Goal: Task Accomplishment & Management: Complete application form

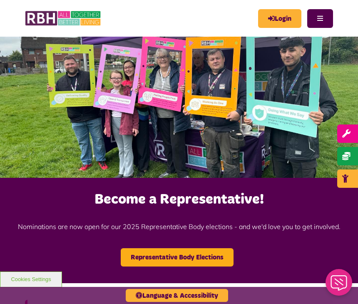
click at [0, 0] on icon "MyRBH" at bounding box center [0, 0] width 0 height 0
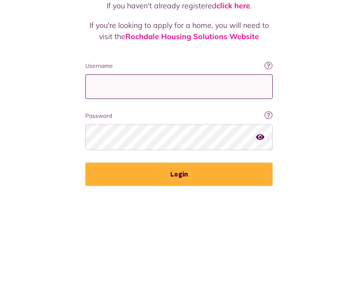
type input "**********"
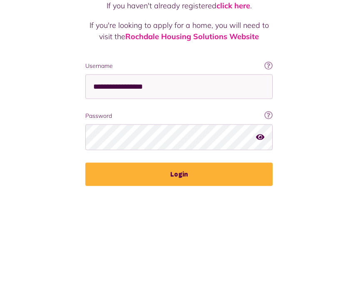
click at [179, 271] on button "Login" at bounding box center [178, 282] width 187 height 23
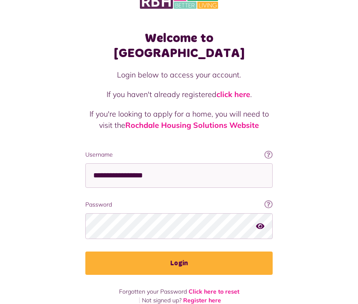
click at [176, 252] on button "Login" at bounding box center [178, 263] width 187 height 23
click at [177, 252] on button "Login" at bounding box center [178, 263] width 187 height 23
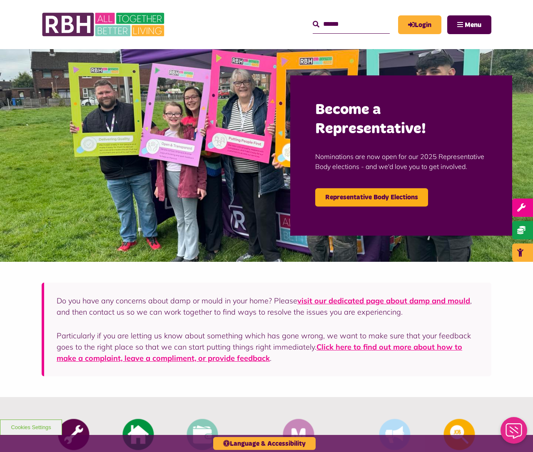
click at [417, 22] on link "Login" at bounding box center [419, 24] width 43 height 19
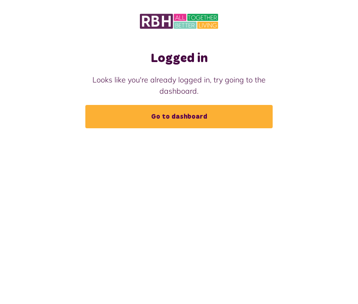
click at [161, 117] on link "Go to dashboard" at bounding box center [178, 116] width 187 height 23
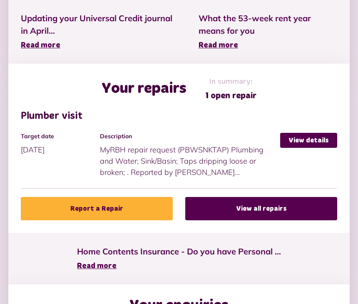
scroll to position [399, 0]
click at [301, 140] on link "View details" at bounding box center [308, 140] width 57 height 15
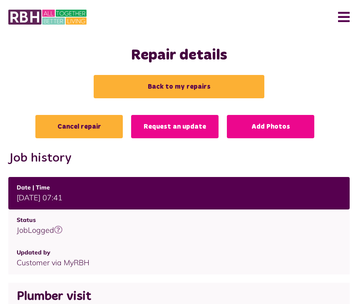
scroll to position [4, 0]
click at [172, 126] on link "Request an update" at bounding box center [174, 126] width 87 height 23
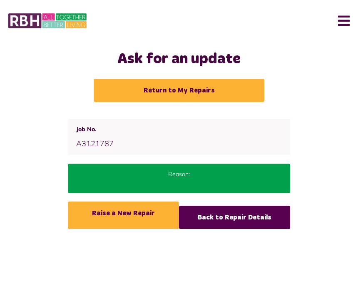
click at [178, 179] on div "Reason:" at bounding box center [179, 179] width 222 height 30
click at [110, 140] on span "A3121787" at bounding box center [94, 144] width 37 height 10
click at [175, 91] on link "Return to My Repairs" at bounding box center [179, 90] width 171 height 23
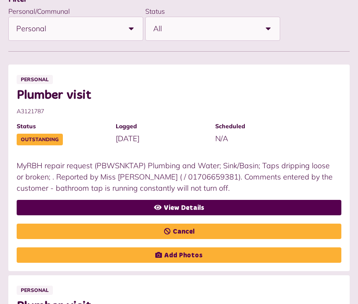
scroll to position [205, 0]
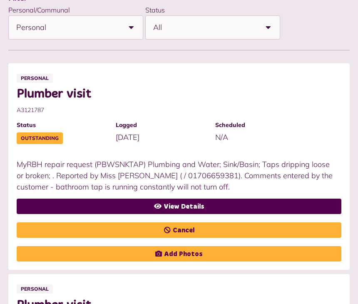
click at [186, 205] on link "View Details" at bounding box center [179, 206] width 325 height 15
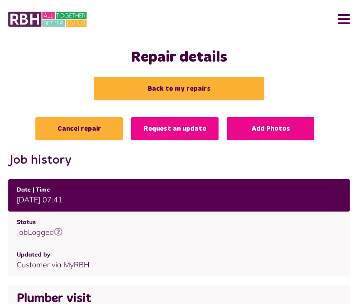
scroll to position [7, 0]
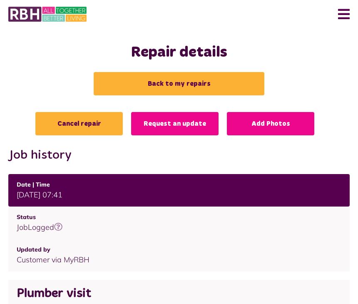
click at [68, 123] on link "Cancel repair" at bounding box center [78, 123] width 87 height 23
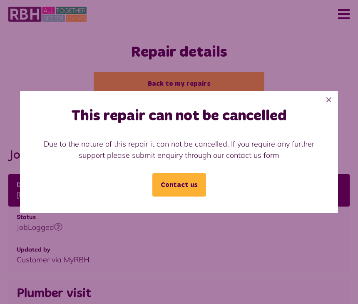
click at [329, 104] on button "×" at bounding box center [329, 100] width 18 height 18
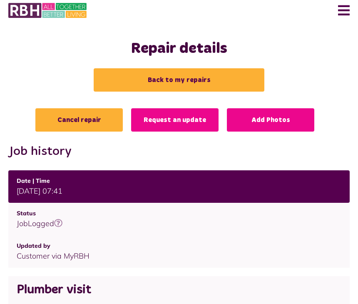
scroll to position [0, 0]
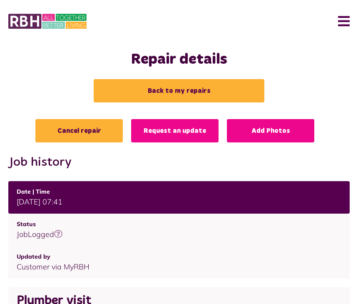
click at [157, 90] on link "Back to my repairs" at bounding box center [179, 90] width 171 height 23
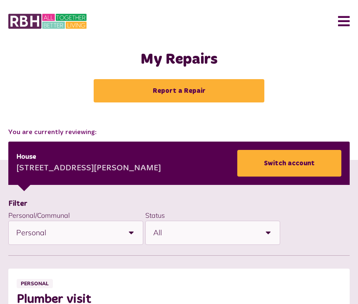
click at [158, 91] on link "Report a Repair" at bounding box center [179, 90] width 171 height 23
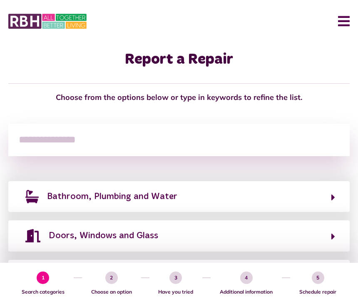
click at [330, 197] on button "Bathroom, Plumbing and Water" at bounding box center [179, 196] width 312 height 14
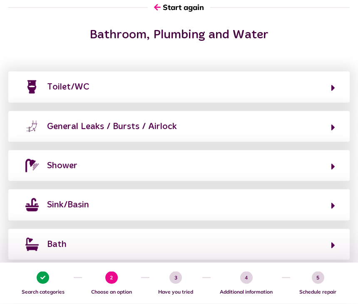
scroll to position [88, 0]
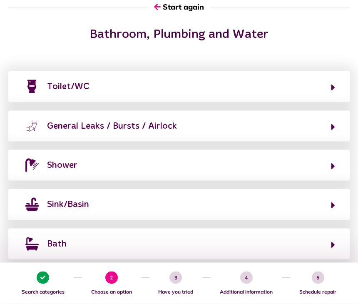
click at [329, 199] on button "Sink/Basin" at bounding box center [179, 204] width 312 height 14
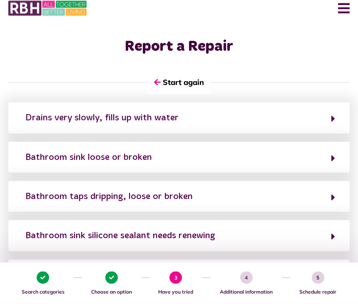
scroll to position [13, 0]
click at [328, 197] on button "Bathroom taps dripping, loose or broken" at bounding box center [179, 196] width 312 height 14
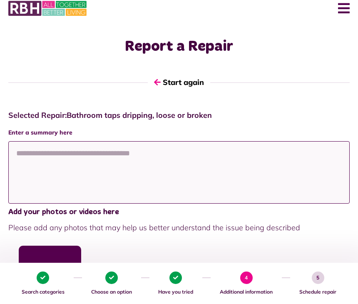
click at [35, 165] on textarea at bounding box center [178, 172] width 341 height 62
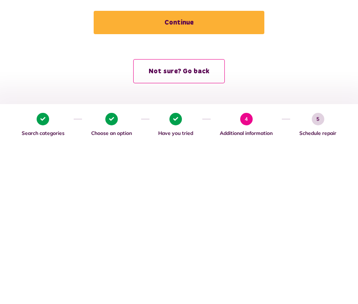
type textarea "**********"
click at [171, 169] on button "Continue" at bounding box center [179, 180] width 171 height 23
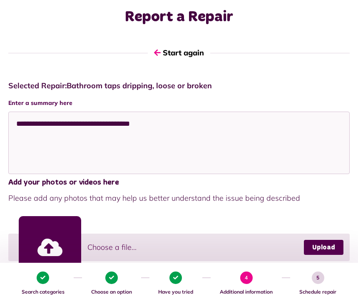
scroll to position [0, 0]
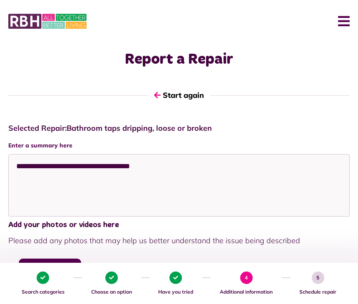
click at [167, 90] on button "Start again" at bounding box center [179, 95] width 62 height 24
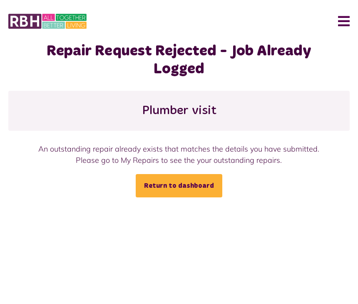
click at [169, 185] on link "Return to dashboard" at bounding box center [179, 185] width 87 height 23
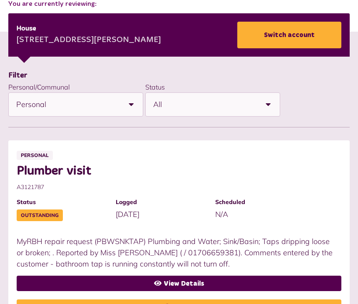
scroll to position [129, 0]
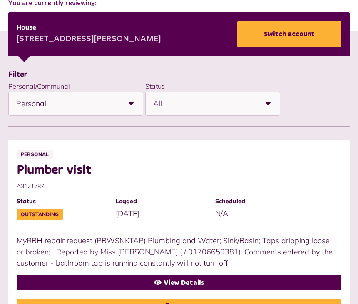
click at [171, 281] on link "View Details" at bounding box center [179, 282] width 325 height 15
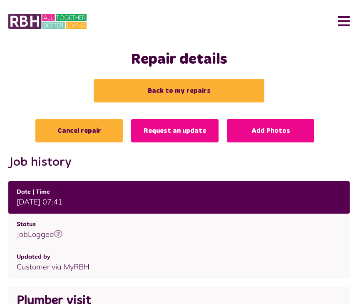
click at [163, 129] on link "Request an update" at bounding box center [174, 130] width 87 height 23
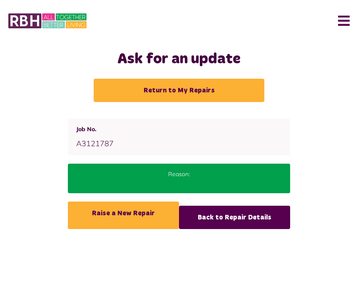
click at [152, 176] on p "Reason:" at bounding box center [178, 174] width 205 height 9
click at [136, 135] on div "Status Outstanding Job No. A3121787 Date reported" at bounding box center [179, 137] width 222 height 37
click at [187, 177] on p "Reason:" at bounding box center [178, 174] width 205 height 9
click at [149, 175] on p "Reason:" at bounding box center [178, 174] width 205 height 9
click at [139, 175] on p "Reason:" at bounding box center [178, 174] width 205 height 9
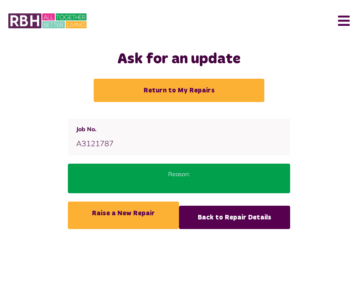
click at [132, 139] on div "Status Outstanding Job No. A3121787 Date reported" at bounding box center [179, 137] width 222 height 37
click at [134, 139] on div "Status Outstanding Job No. A3121787 Date reported" at bounding box center [179, 137] width 222 height 37
click at [159, 142] on div "Status Outstanding Job No. A3121787 Date reported" at bounding box center [179, 137] width 222 height 37
click at [185, 183] on div "Reason:" at bounding box center [179, 179] width 222 height 30
click at [162, 90] on link "Return to My Repairs" at bounding box center [179, 90] width 171 height 23
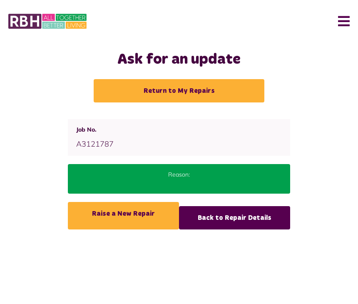
click at [122, 214] on link "Raise a New Repair" at bounding box center [123, 215] width 111 height 27
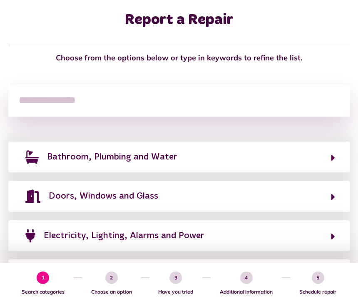
click at [331, 199] on button "Doors, Windows and Glass" at bounding box center [179, 196] width 312 height 14
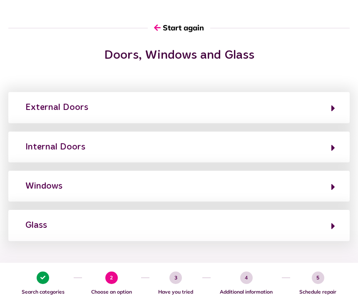
click at [329, 183] on button "Windows" at bounding box center [179, 186] width 312 height 14
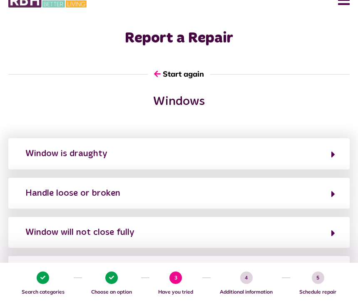
scroll to position [20, 0]
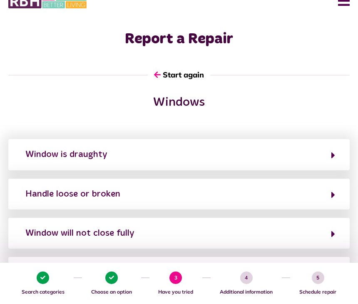
click at [329, 153] on button "Window is draughty" at bounding box center [179, 154] width 312 height 14
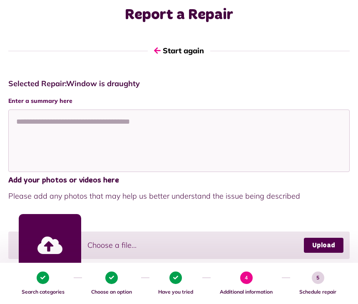
scroll to position [36, 0]
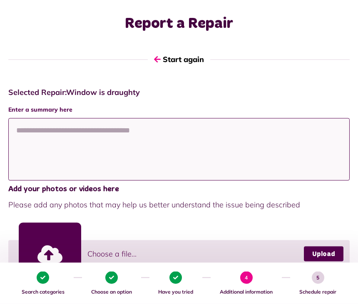
click at [36, 139] on textarea at bounding box center [178, 149] width 341 height 62
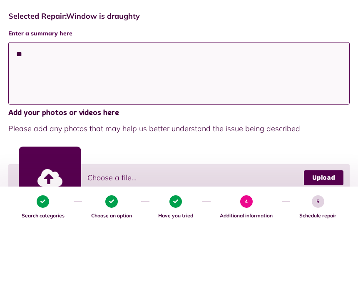
type textarea "*"
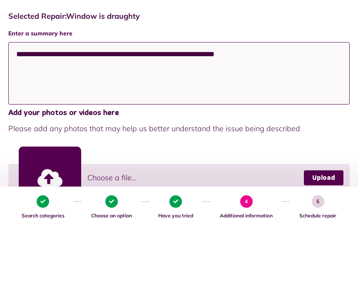
click at [229, 118] on textarea "**********" at bounding box center [178, 149] width 341 height 62
click at [230, 118] on textarea "**********" at bounding box center [178, 149] width 341 height 62
click at [279, 118] on textarea "**********" at bounding box center [178, 149] width 341 height 62
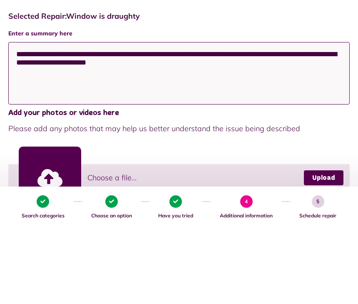
click at [76, 118] on textarea "**********" at bounding box center [178, 149] width 341 height 62
click at [22, 118] on textarea "**********" at bounding box center [178, 149] width 341 height 62
click at [195, 118] on textarea "**********" at bounding box center [178, 149] width 341 height 62
click at [286, 118] on textarea "**********" at bounding box center [178, 149] width 341 height 62
click at [309, 118] on textarea "**********" at bounding box center [178, 149] width 341 height 62
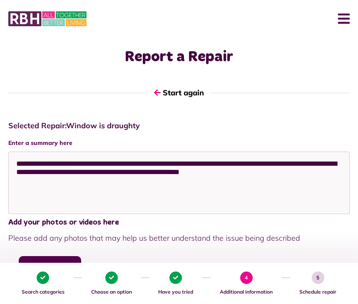
scroll to position [4, 0]
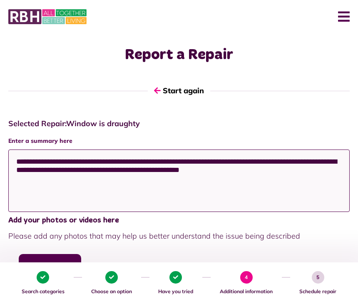
click at [299, 174] on textarea "**********" at bounding box center [178, 181] width 341 height 62
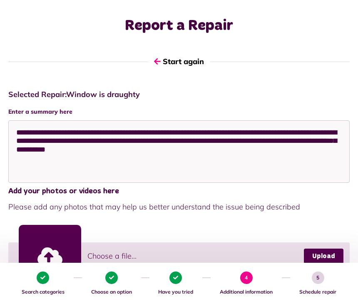
scroll to position [25, 0]
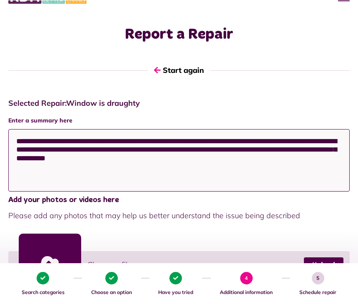
click at [125, 147] on textarea "**********" at bounding box center [178, 160] width 341 height 62
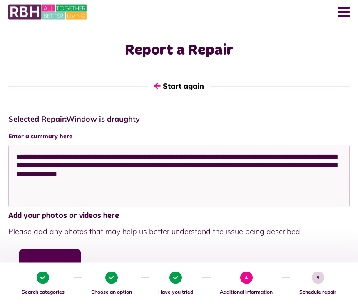
scroll to position [8, 0]
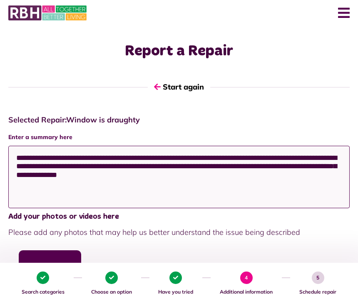
click at [215, 165] on textarea "**********" at bounding box center [178, 177] width 341 height 62
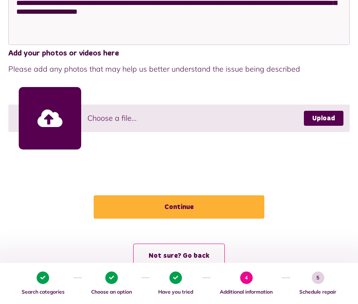
scroll to position [180, 0]
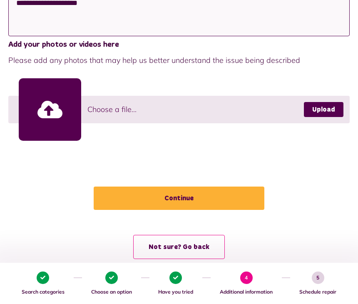
type textarea "**********"
click at [172, 195] on button "Continue" at bounding box center [179, 198] width 171 height 23
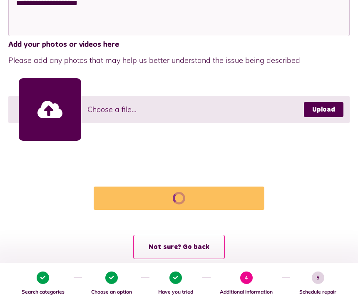
click at [167, 248] on button "Not sure? Go back" at bounding box center [179, 247] width 92 height 24
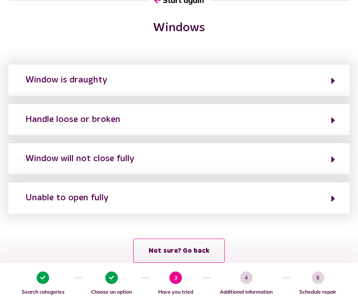
click at [330, 78] on button "Window is draughty" at bounding box center [179, 80] width 312 height 14
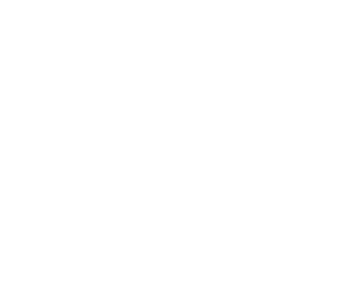
scroll to position [0, 0]
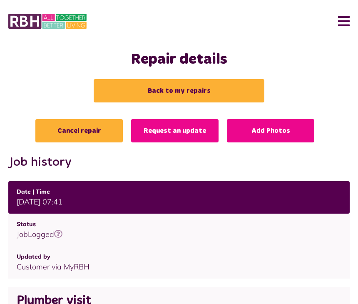
click at [173, 88] on link "Back to my repairs" at bounding box center [179, 90] width 171 height 23
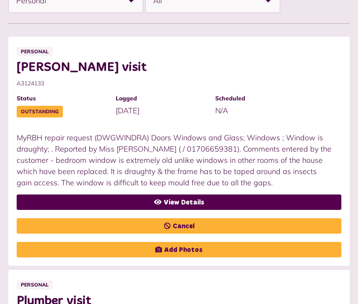
scroll to position [225, 0]
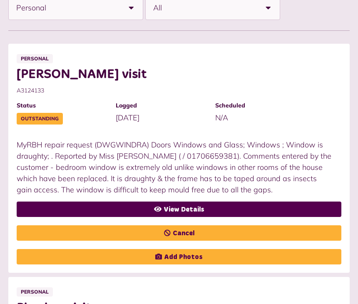
click at [171, 233] on link "Cancel" at bounding box center [179, 232] width 325 height 15
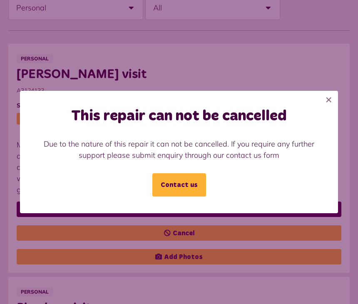
click at [327, 107] on button "×" at bounding box center [329, 100] width 18 height 18
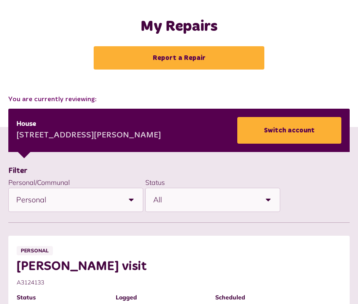
scroll to position [0, 0]
